Goal: Information Seeking & Learning: Learn about a topic

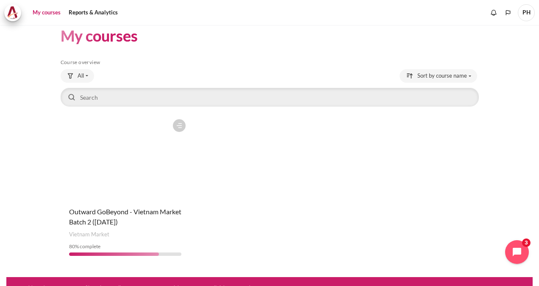
scroll to position [24, 0]
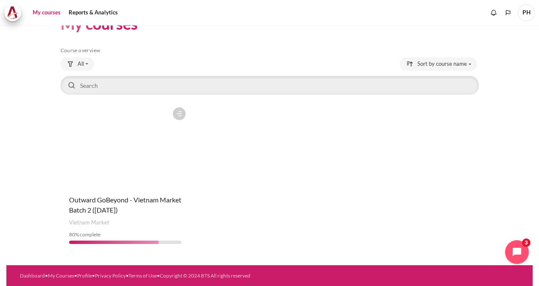
click at [90, 176] on figure "Content" at bounding box center [125, 145] width 129 height 85
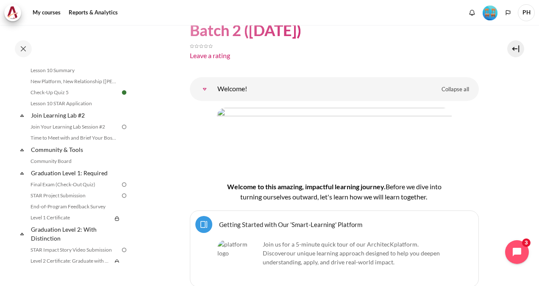
scroll to position [830, 0]
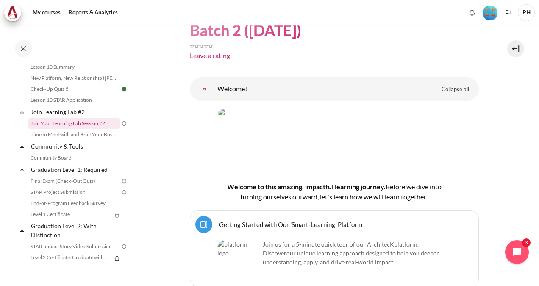
click at [61, 128] on link "Join Your Learning Lab Session #2" at bounding box center [74, 123] width 92 height 10
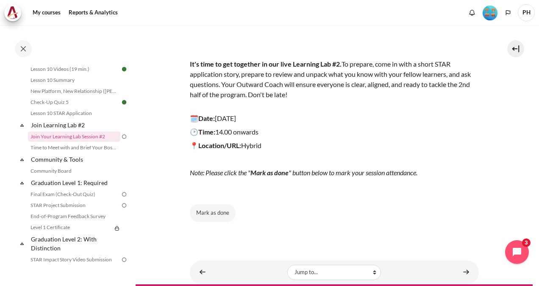
scroll to position [102, 0]
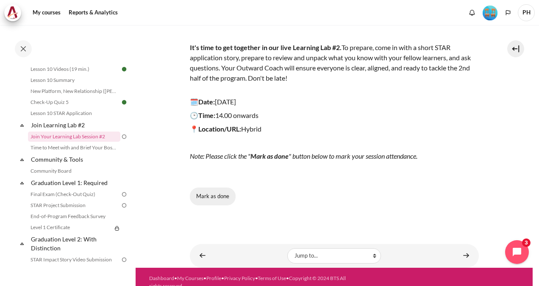
click at [210, 196] on button "Mark as done" at bounding box center [213, 196] width 46 height 18
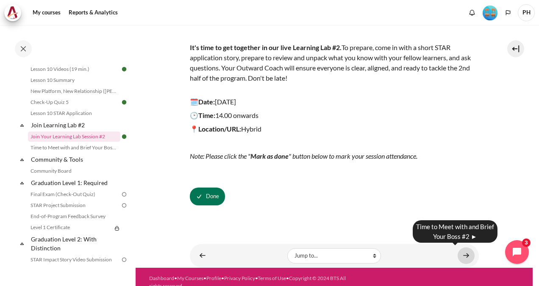
click at [458, 255] on link "Content" at bounding box center [466, 255] width 17 height 17
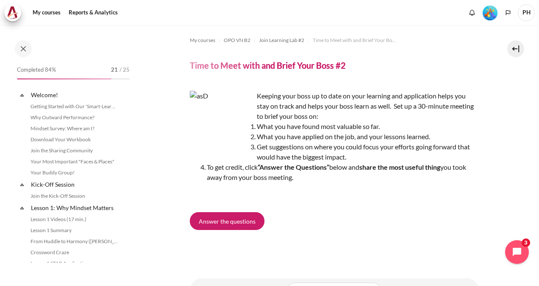
scroll to position [828, 0]
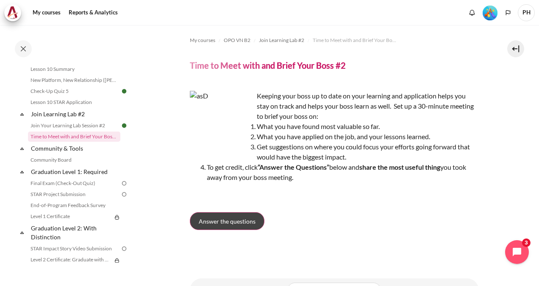
click at [239, 219] on span "Answer the questions" at bounding box center [227, 221] width 57 height 9
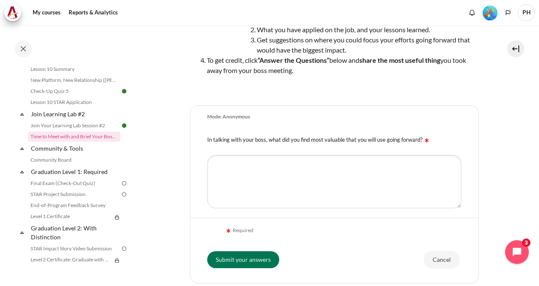
scroll to position [119, 0]
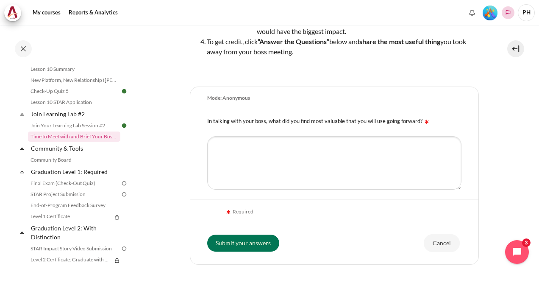
click at [509, 14] on icon "Languages" at bounding box center [508, 12] width 5 height 5
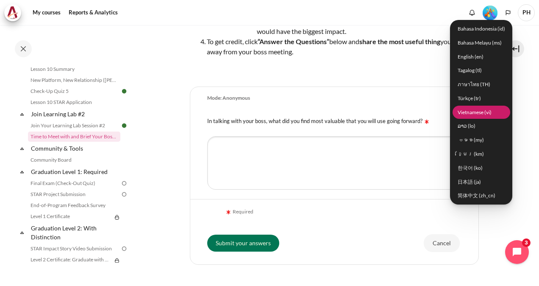
click at [484, 112] on link "Vietnamese ‎(vi)‎" at bounding box center [482, 112] width 58 height 13
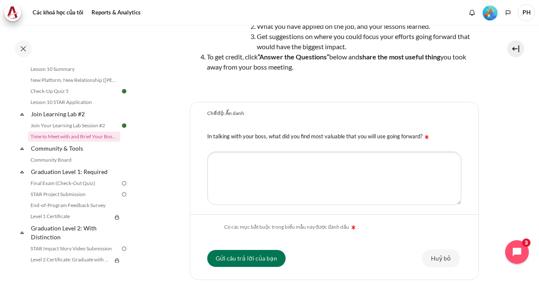
scroll to position [118, 0]
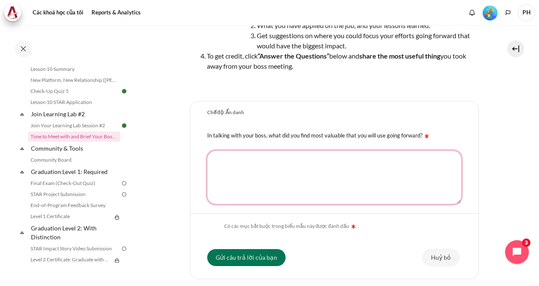
click at [275, 169] on textarea "In talking with your boss, what did you find most valuable that you will use go…" at bounding box center [334, 176] width 254 height 53
type textarea "G"
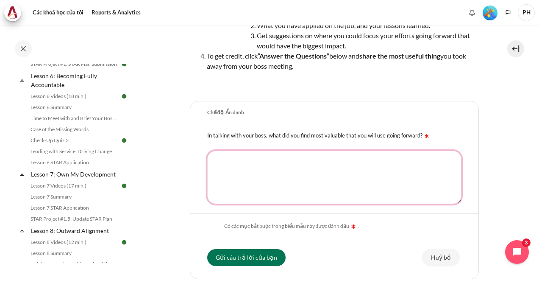
scroll to position [489, 0]
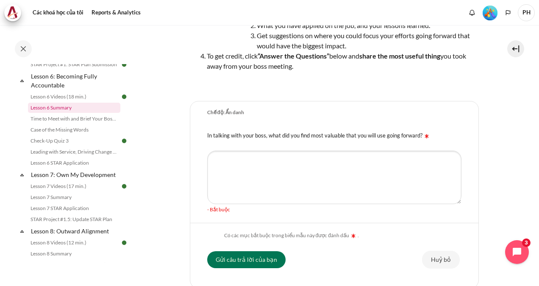
click at [58, 113] on link "Lesson 6 Summary" at bounding box center [74, 108] width 92 height 10
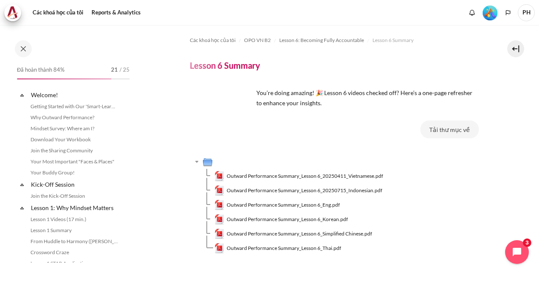
scroll to position [452, 0]
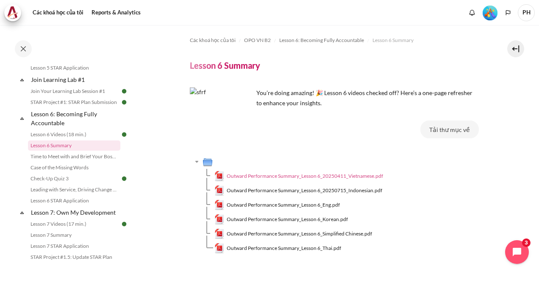
click at [290, 176] on span "Outward Performance Summary_Lesson 6_20250411_Vietnamese.pdf" at bounding box center [305, 176] width 156 height 8
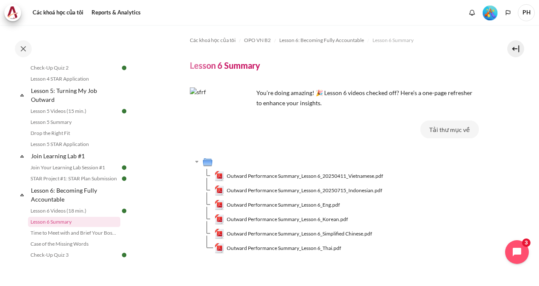
scroll to position [367, 0]
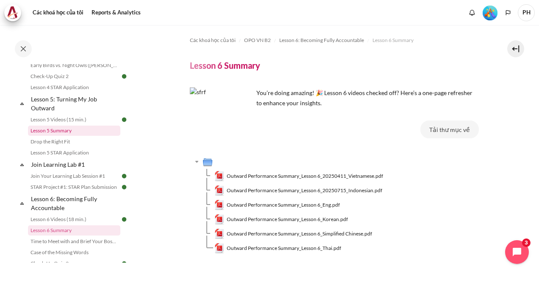
click at [59, 136] on link "Lesson 5 Summary" at bounding box center [74, 130] width 92 height 10
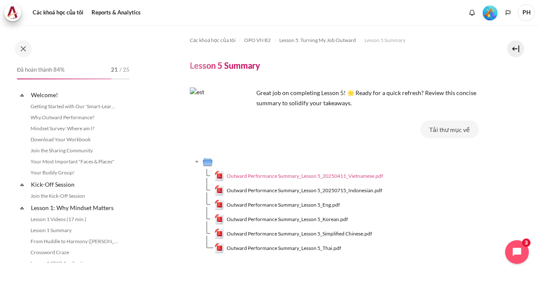
scroll to position [352, 0]
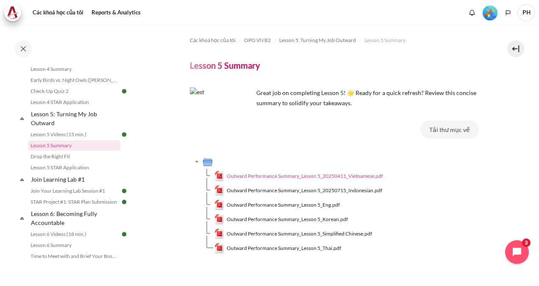
click at [266, 173] on span "Outward Performance Summary_Lesson 5_20250411_Vietnamese.pdf" at bounding box center [305, 176] width 156 height 8
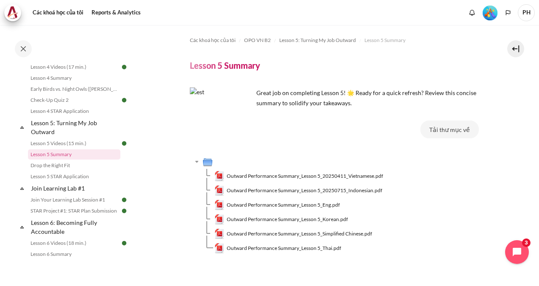
scroll to position [335, 0]
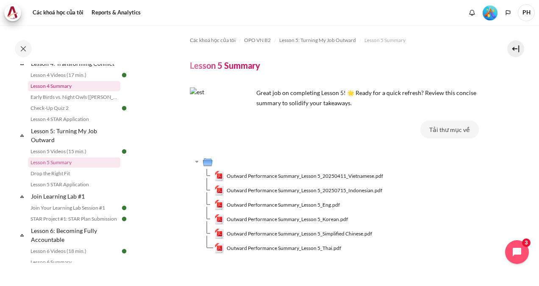
click at [64, 91] on link "Lesson 4 Summary" at bounding box center [74, 86] width 92 height 10
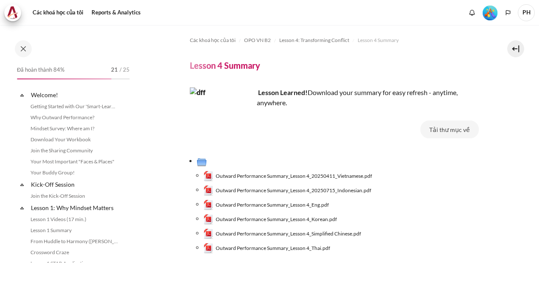
scroll to position [276, 0]
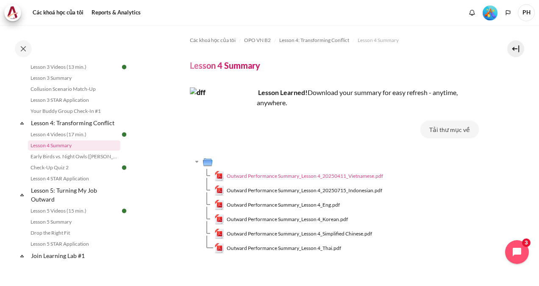
click at [280, 177] on span "Outward Performance Summary_Lesson 4_20250411_Vietnamese.pdf" at bounding box center [305, 176] width 156 height 8
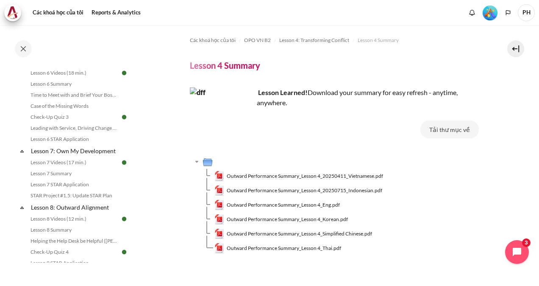
scroll to position [530, 0]
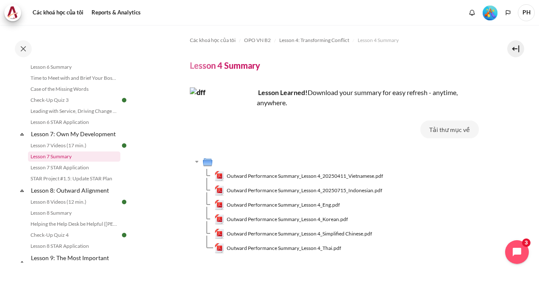
click at [58, 161] on link "Lesson 7 Summary" at bounding box center [74, 156] width 92 height 10
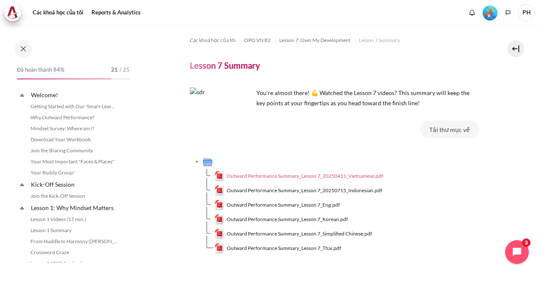
scroll to position [550, 0]
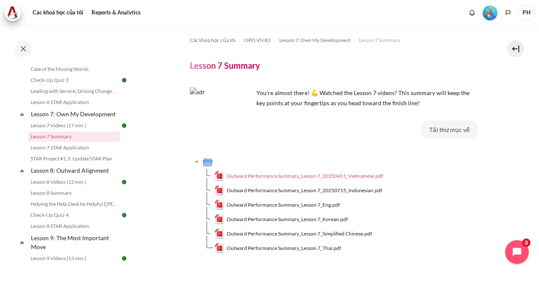
click at [262, 175] on span "Outward Performance Summary_Lesson 7_20250411_Vietnamese.pdf" at bounding box center [305, 176] width 156 height 8
click at [63, 198] on link "Lesson 8 Summary" at bounding box center [74, 193] width 92 height 10
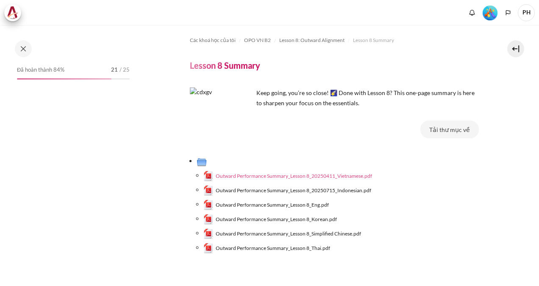
click at [283, 175] on span "Outward Performance Summary_Lesson 8_20250411_Vietnamese.pdf" at bounding box center [294, 176] width 156 height 8
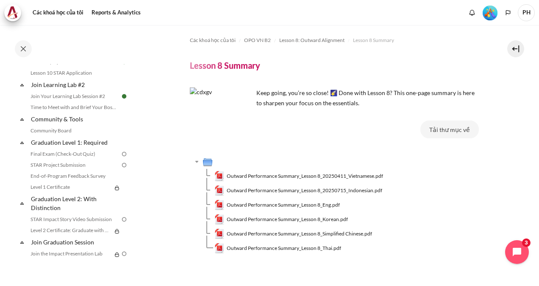
scroll to position [849, 0]
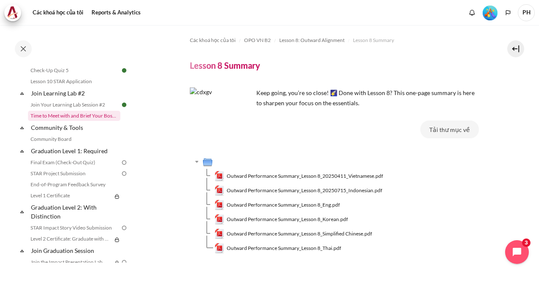
click at [78, 121] on link "Time to Meet with and Brief Your Boss #2" at bounding box center [74, 116] width 92 height 10
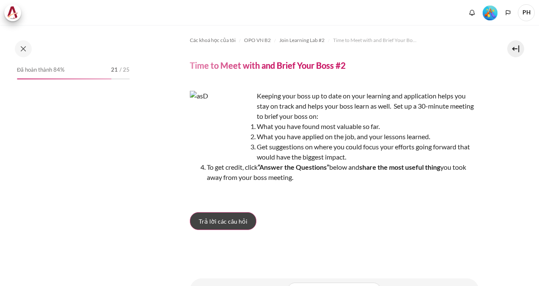
click at [233, 218] on span "Trả lời các câu hỏi" at bounding box center [223, 221] width 49 height 9
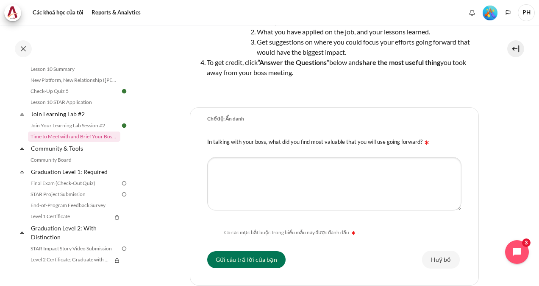
scroll to position [119, 0]
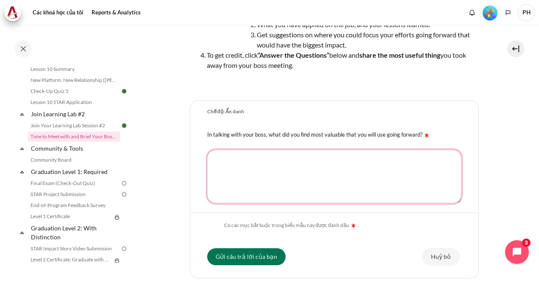
click at [275, 162] on textarea "In talking with your boss, what did you find most valuable that you will use go…" at bounding box center [334, 176] width 254 height 53
type textarea "m"
type textarea "Meet to learn and meet to give"
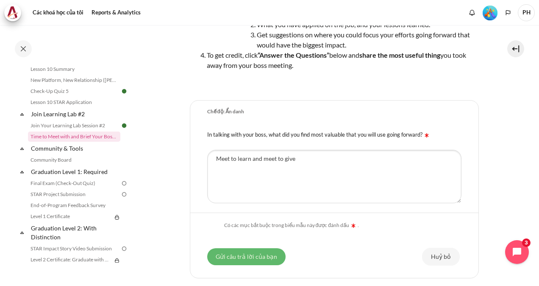
click at [247, 255] on input "Gửi câu trả lời của bạn" at bounding box center [246, 256] width 78 height 17
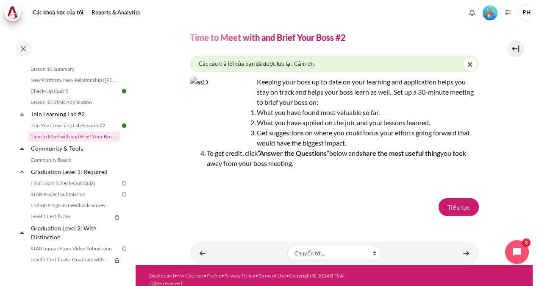
scroll to position [49, 0]
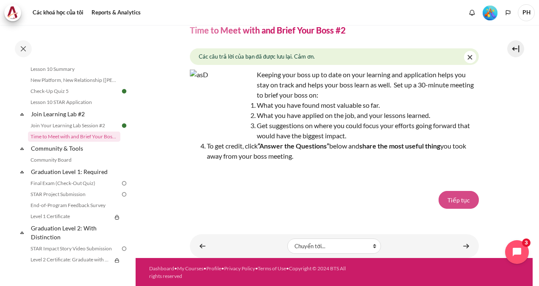
click at [457, 196] on button "Tiếp tục" at bounding box center [459, 200] width 40 height 18
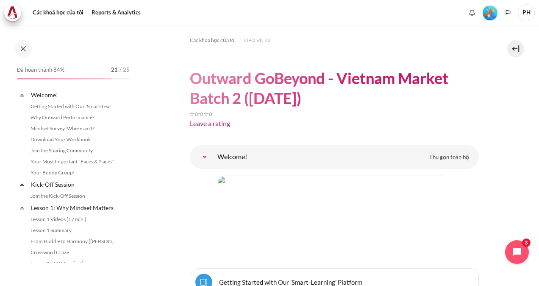
click at [457, 196] on div "Nội dung" at bounding box center [334, 217] width 289 height 84
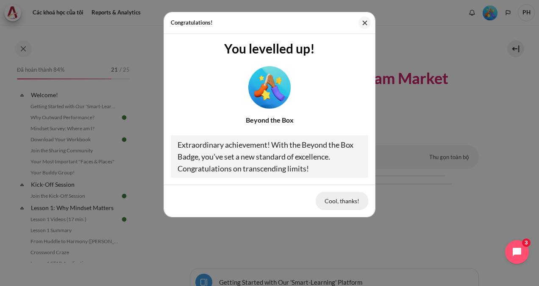
click at [336, 198] on button "Cool, thanks!" at bounding box center [342, 201] width 53 height 18
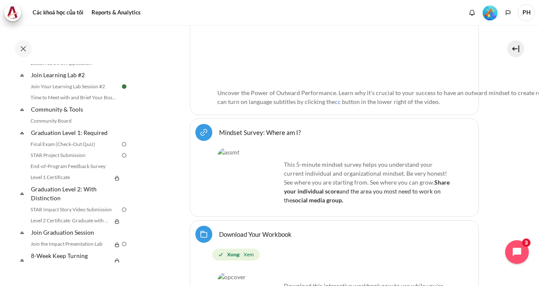
scroll to position [902, 0]
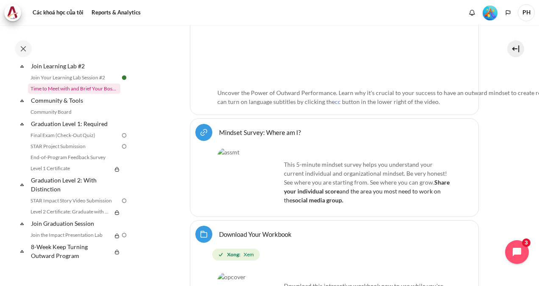
click at [76, 93] on link "Time to Meet with and Brief Your Boss #2" at bounding box center [74, 88] width 92 height 10
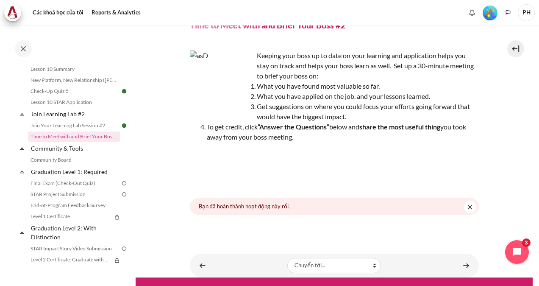
scroll to position [60, 0]
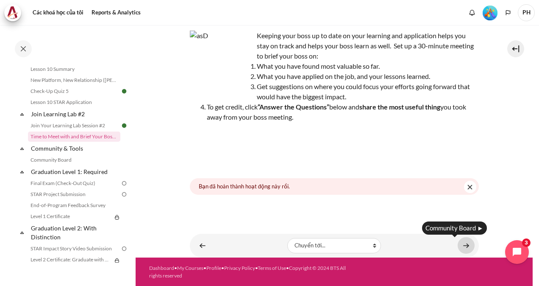
click at [463, 245] on link "Nội dung" at bounding box center [466, 245] width 17 height 17
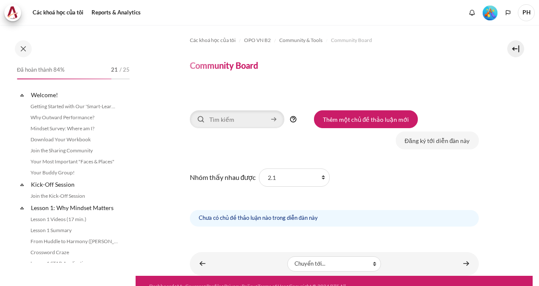
scroll to position [852, 0]
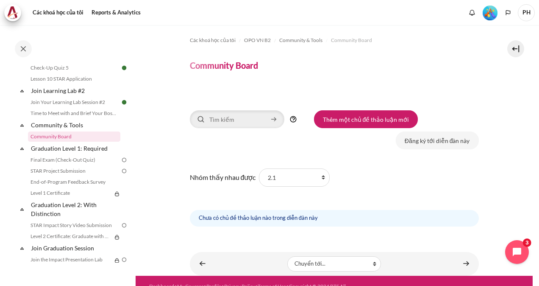
click at [386, 208] on div "Nhóm thấy nhau được Tất cả thành viên 2.1 2.2 2.3 2.4 2.5 2.6 2.7 2.8 Tiêu đề N…" at bounding box center [334, 195] width 289 height 61
drag, startPoint x: 386, startPoint y: 208, endPoint x: 346, endPoint y: 158, distance: 64.8
click at [346, 158] on div "Tìm kiếm Tìm kiếm Thêm một chủ đề thảo luận mới Đăng ký tới diễn đàn này Nhóm t…" at bounding box center [334, 168] width 289 height 116
drag, startPoint x: 346, startPoint y: 158, endPoint x: 323, endPoint y: 178, distance: 30.0
click at [323, 178] on select "Tất cả thành viên 2.1 2.2 2.3 2.4 2.5 2.6 2.7 2.8" at bounding box center [294, 177] width 71 height 18
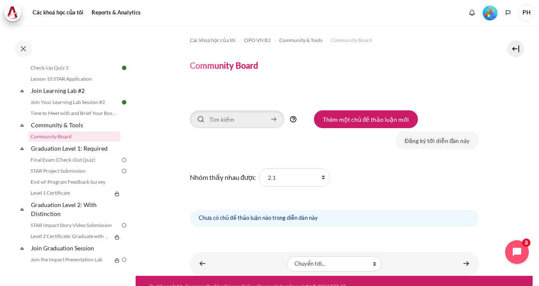
click at [379, 172] on div "Nhóm thấy nhau được Tất cả thành viên 2.1 2.2 2.3 2.4 2.5 2.6 2.7 2.8 Tiêu đề N…" at bounding box center [334, 195] width 289 height 61
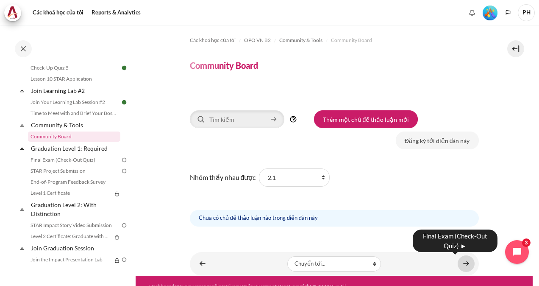
click at [458, 263] on link "Nội dung" at bounding box center [466, 263] width 17 height 17
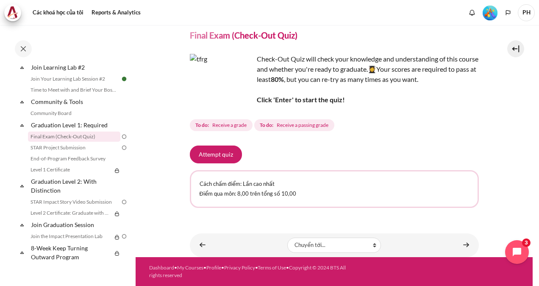
scroll to position [39, 0]
click at [234, 151] on button "Attempt quiz" at bounding box center [216, 154] width 52 height 18
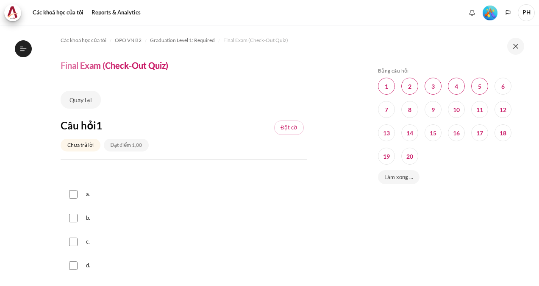
scroll to position [875, 0]
click at [510, 14] on icon "Languages" at bounding box center [508, 12] width 7 height 7
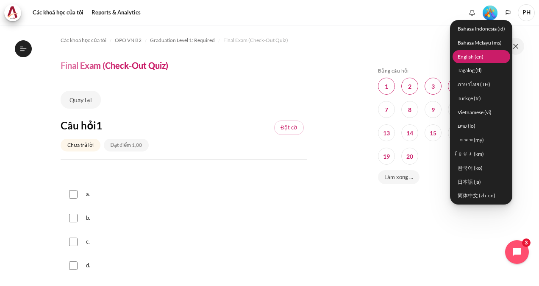
click at [469, 55] on link "English ‎(en)‎" at bounding box center [482, 56] width 58 height 13
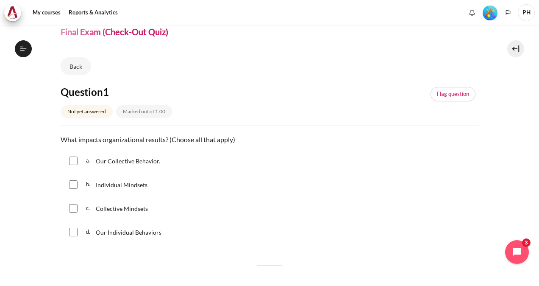
scroll to position [34, 0]
